Goal: Transaction & Acquisition: Purchase product/service

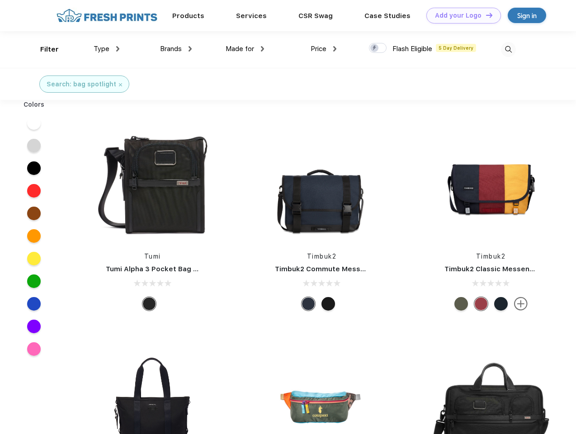
click at [460, 15] on link "Add your Logo Design Tool" at bounding box center [463, 16] width 75 height 16
click at [0, 0] on div "Design Tool" at bounding box center [0, 0] width 0 height 0
click at [485, 15] on link "Add your Logo Design Tool" at bounding box center [463, 16] width 75 height 16
click at [43, 49] on div "Filter" at bounding box center [49, 49] width 19 height 10
click at [107, 49] on span "Type" at bounding box center [102, 49] width 16 height 8
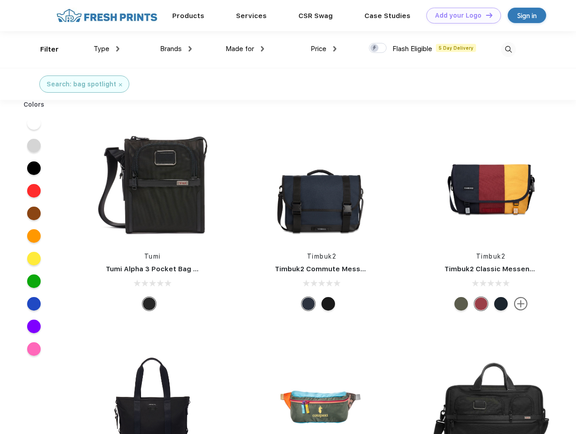
click at [176, 49] on span "Brands" at bounding box center [171, 49] width 22 height 8
click at [245, 49] on span "Made for" at bounding box center [240, 49] width 28 height 8
click at [324, 49] on span "Price" at bounding box center [319, 49] width 16 height 8
click at [378, 48] on div at bounding box center [378, 48] width 18 height 10
click at [375, 48] on input "checkbox" at bounding box center [372, 46] width 6 height 6
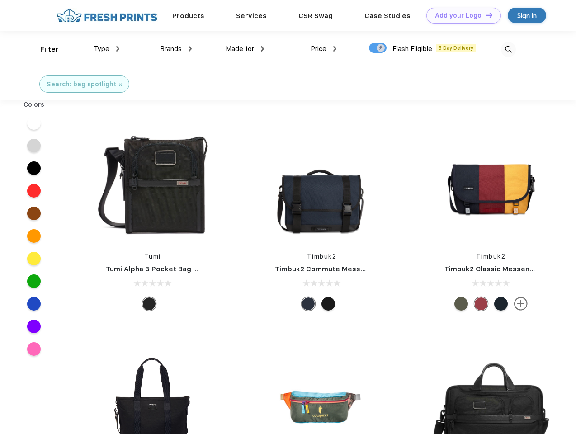
click at [508, 49] on img at bounding box center [508, 49] width 15 height 15
